Goal: Information Seeking & Learning: Find specific fact

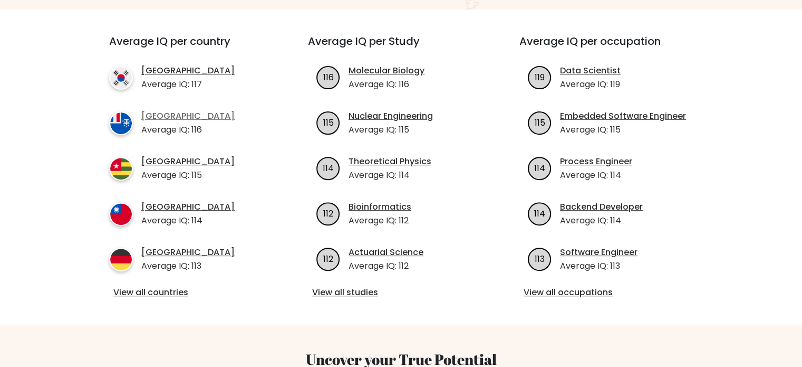
scroll to position [375, 0]
click at [207, 110] on link "[GEOGRAPHIC_DATA]" at bounding box center [187, 116] width 93 height 13
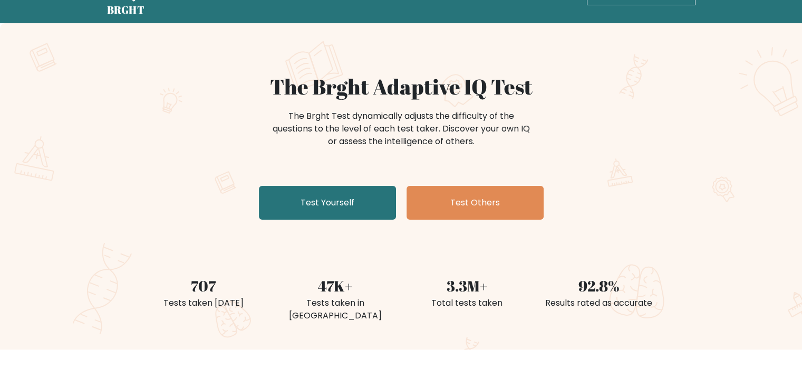
scroll to position [30, 0]
